Goal: Transaction & Acquisition: Book appointment/travel/reservation

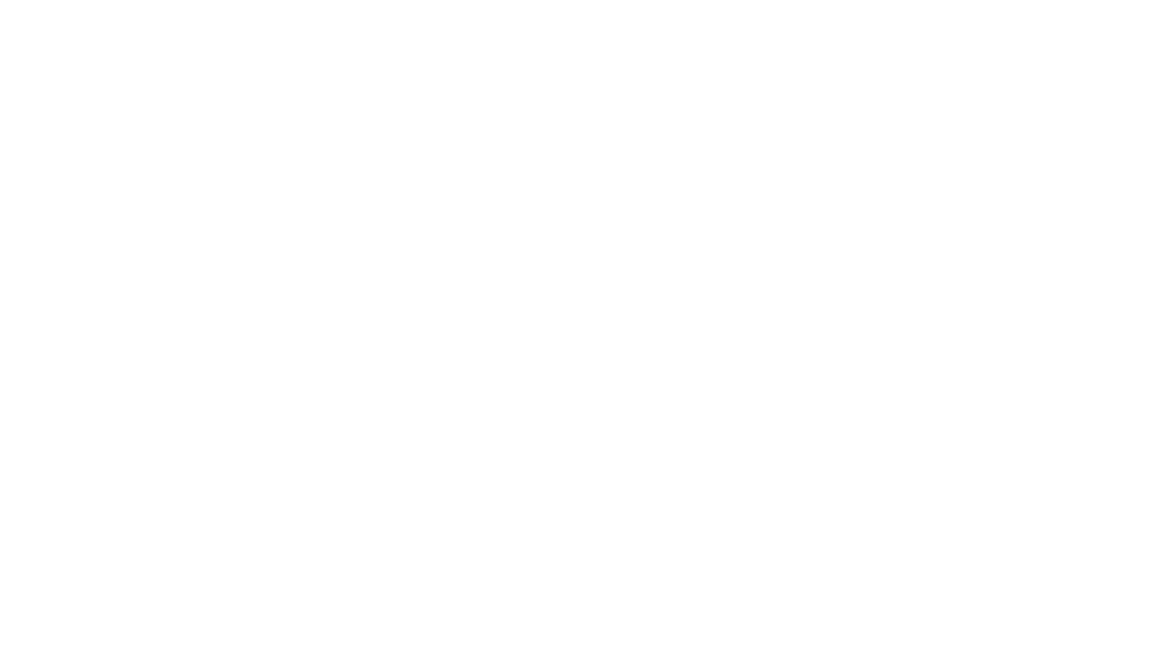
select select "**"
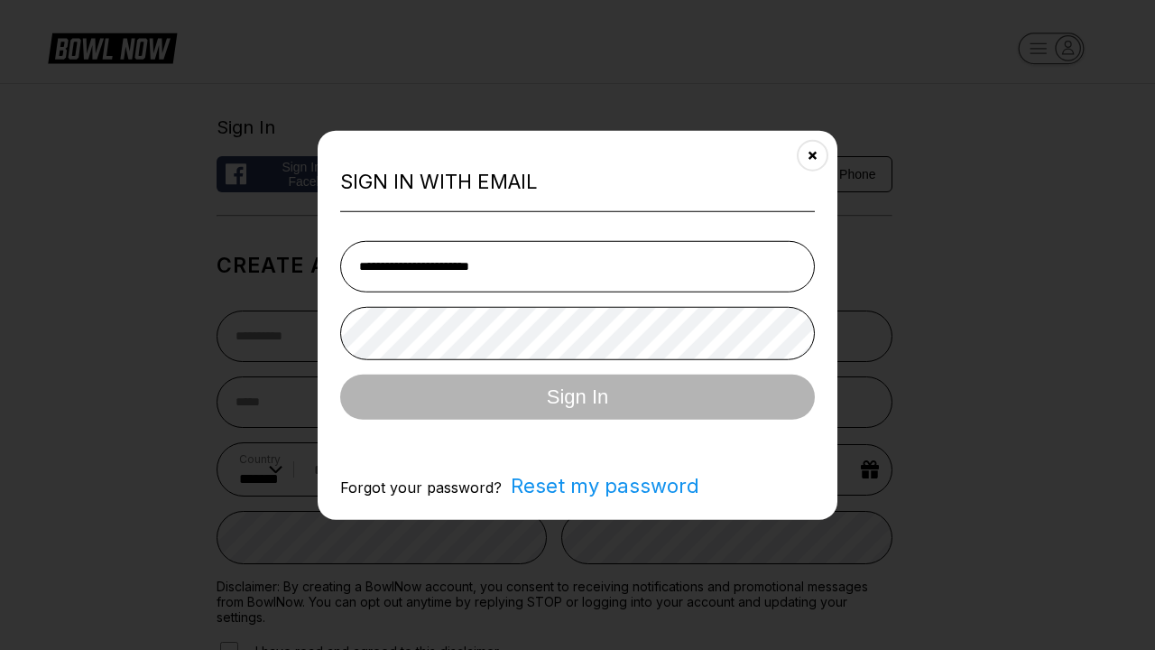
type input "**********"
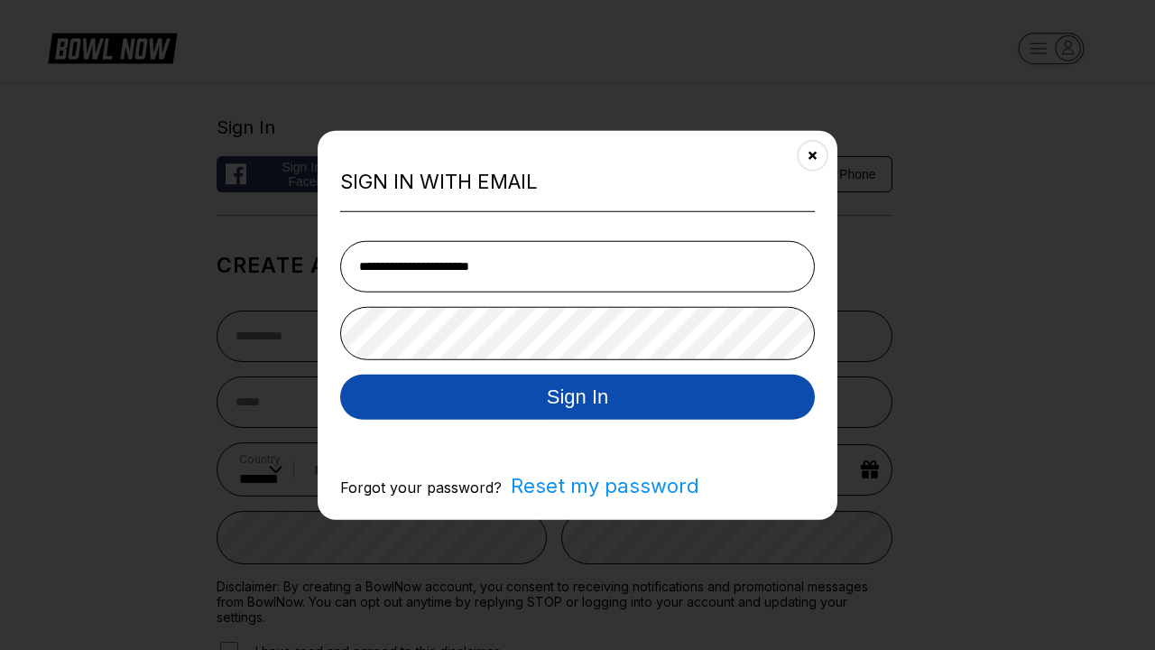
click at [578, 398] on button "Sign In" at bounding box center [577, 396] width 475 height 45
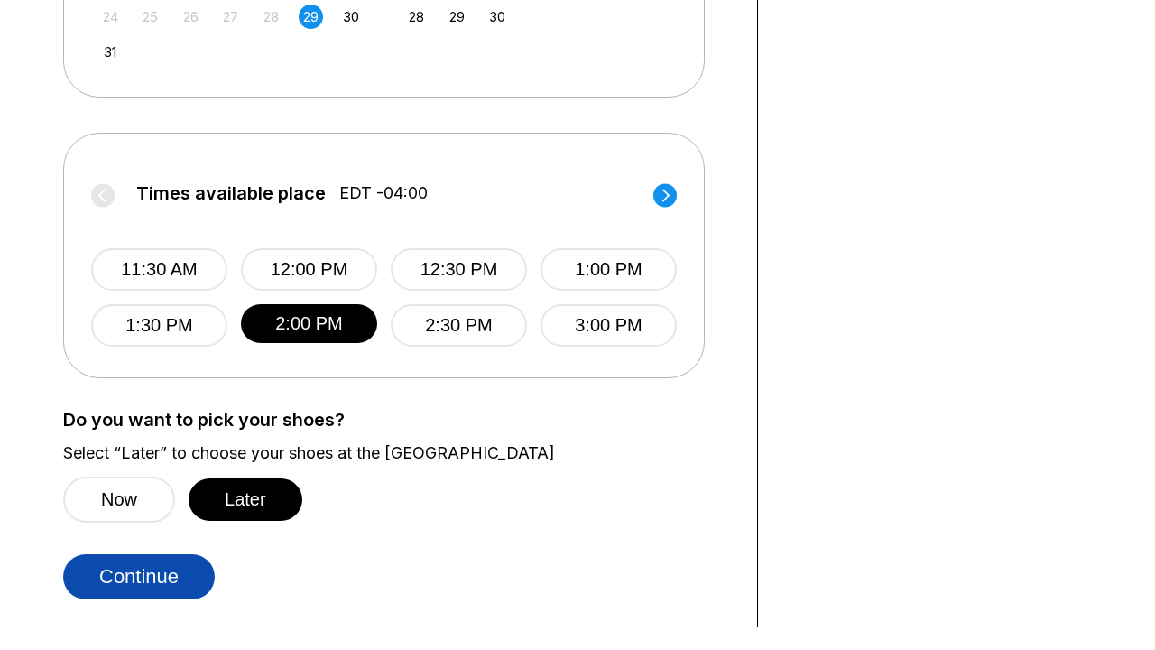
click at [139, 576] on button "Continue" at bounding box center [139, 576] width 152 height 45
